Goal: Task Accomplishment & Management: Manage account settings

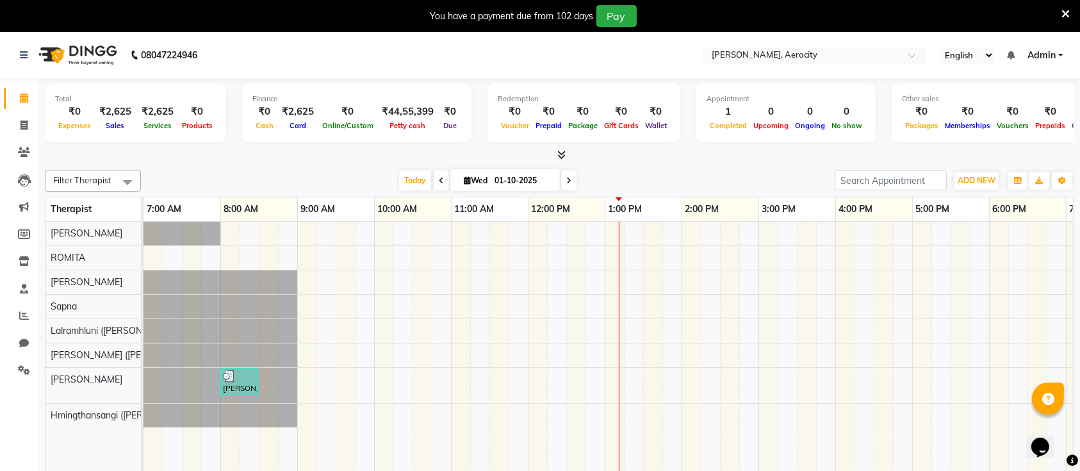
click at [1065, 14] on icon at bounding box center [1066, 14] width 8 height 12
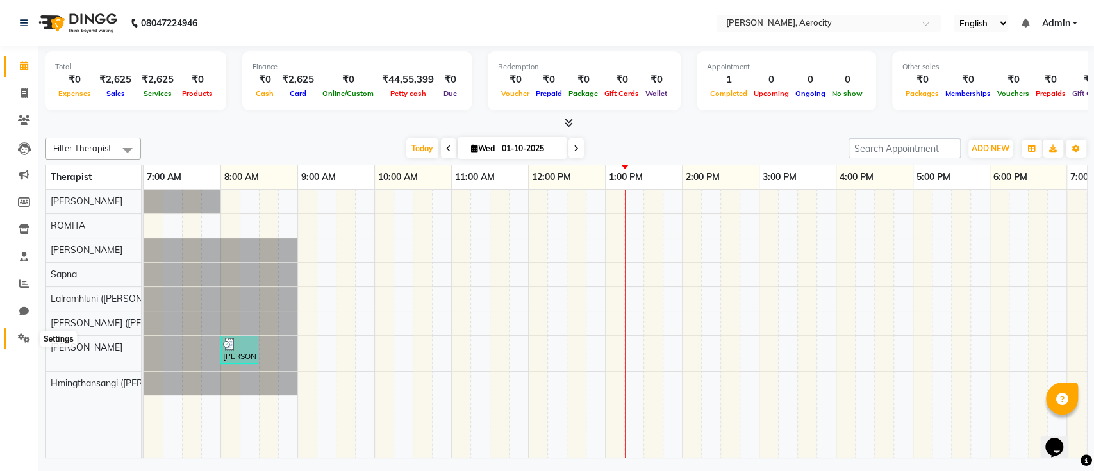
click at [19, 333] on span at bounding box center [24, 338] width 22 height 15
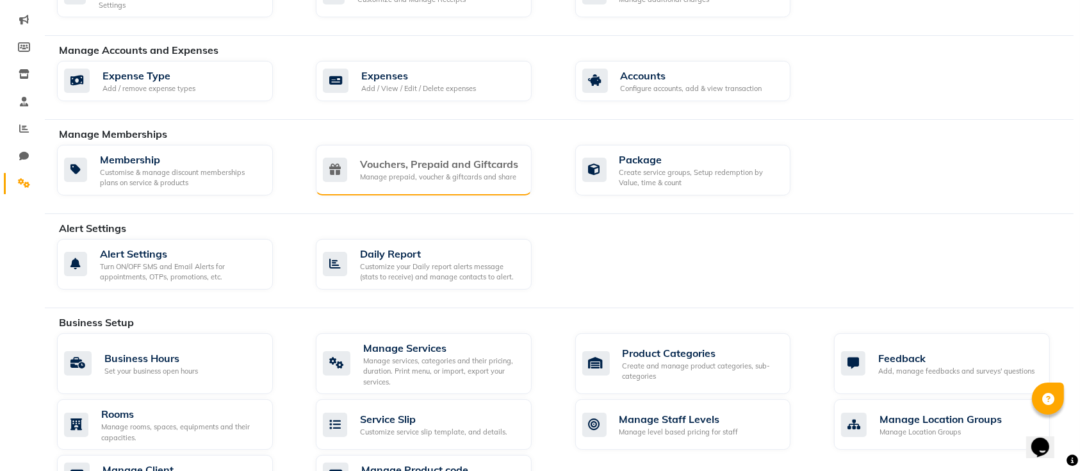
scroll to position [157, 0]
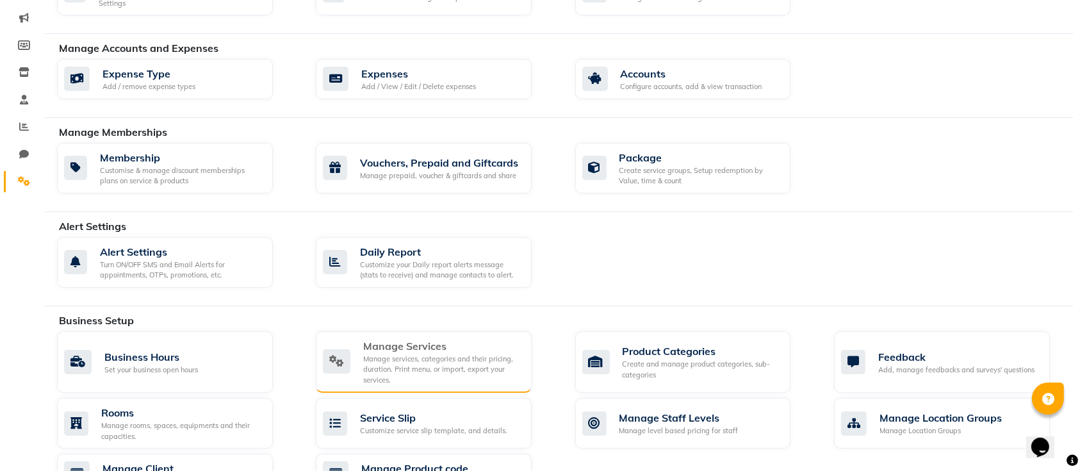
click at [397, 349] on div "Manage Services" at bounding box center [442, 345] width 158 height 15
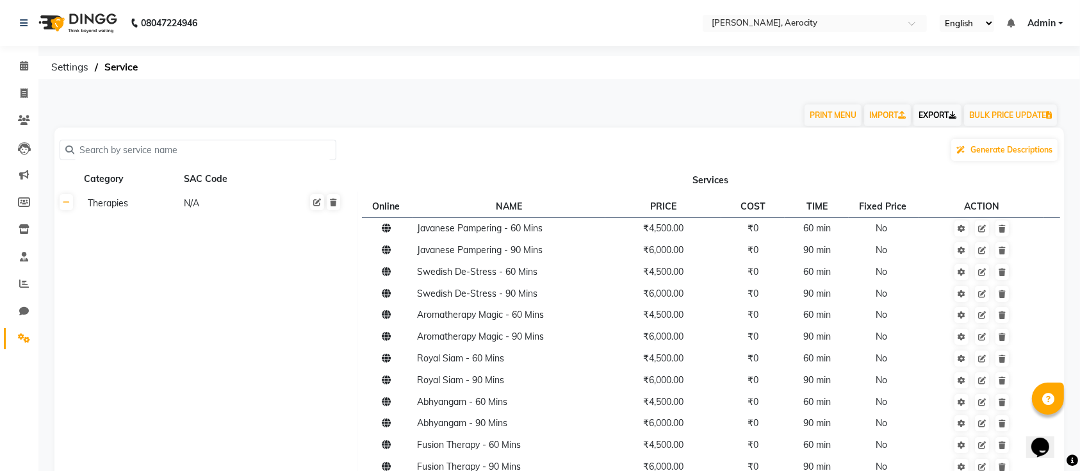
click at [930, 113] on link "EXPORT" at bounding box center [938, 115] width 48 height 22
